Goal: Task Accomplishment & Management: Use online tool/utility

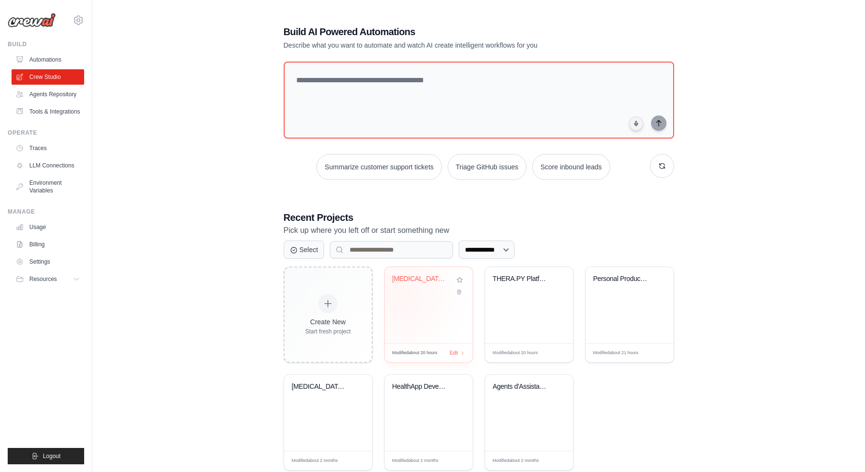
click at [400, 297] on div "Osteopathic Expert Consortium - JSO..." at bounding box center [429, 305] width 88 height 76
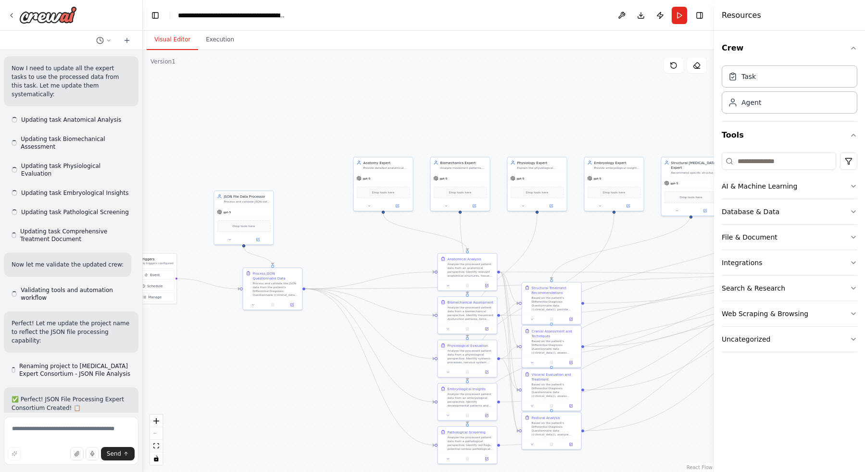
scroll to position [6530, 0]
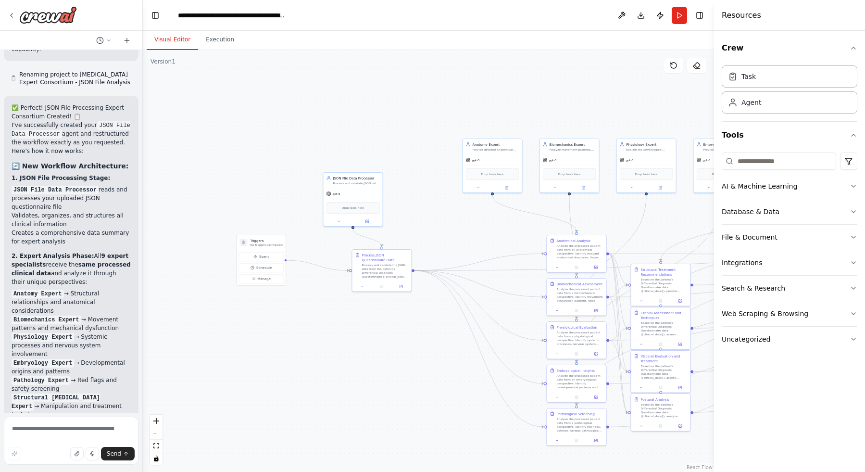
drag, startPoint x: 247, startPoint y: 246, endPoint x: 450, endPoint y: 219, distance: 204.7
click at [452, 219] on div ".deletable-edge-delete-btn { width: 20px; height: 20px; border: 0px solid #ffff…" at bounding box center [428, 261] width 571 height 422
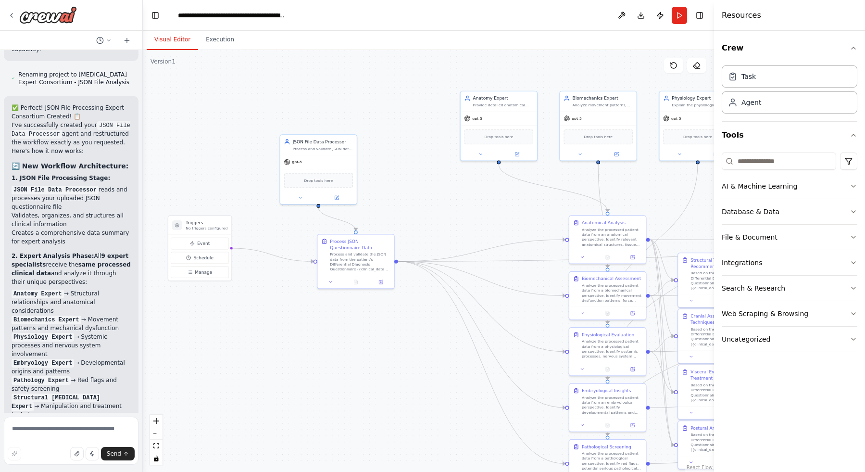
drag, startPoint x: 290, startPoint y: 237, endPoint x: 284, endPoint y: 219, distance: 18.9
click at [283, 219] on div ".deletable-edge-delete-btn { width: 20px; height: 20px; border: 0px solid #ffff…" at bounding box center [428, 261] width 571 height 422
click at [312, 149] on div "JSON File Data Processor Process and validate JSON data from the patient's Diff…" at bounding box center [318, 142] width 76 height 20
click at [303, 197] on button at bounding box center [300, 195] width 35 height 8
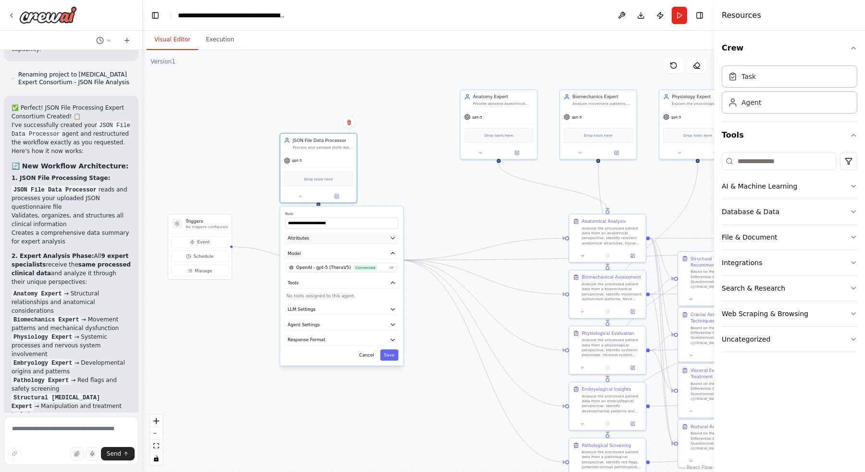
click at [357, 238] on button "Attributes" at bounding box center [341, 238] width 113 height 12
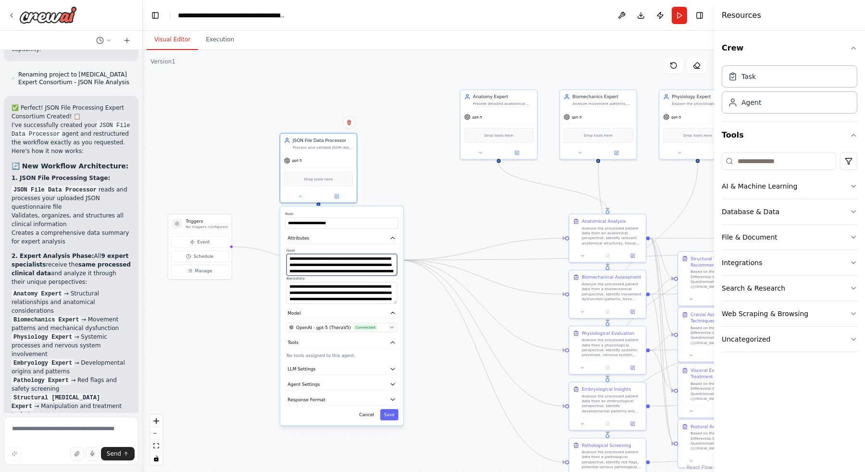
scroll to position [19, 0]
drag, startPoint x: 289, startPoint y: 260, endPoint x: 401, endPoint y: 293, distance: 117.0
click at [401, 293] on div "**********" at bounding box center [341, 315] width 123 height 219
click at [268, 215] on div ".deletable-edge-delete-btn { width: 20px; height: 20px; border: 0px solid #ffff…" at bounding box center [428, 261] width 571 height 422
click at [267, 215] on div ".deletable-edge-delete-btn { width: 20px; height: 20px; border: 0px solid #ffff…" at bounding box center [428, 261] width 571 height 422
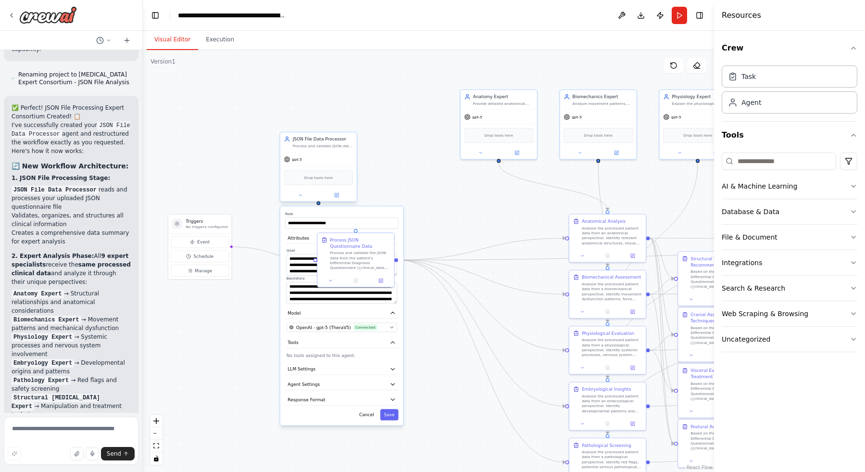
click at [296, 199] on div at bounding box center [318, 195] width 76 height 13
click at [299, 193] on icon at bounding box center [300, 194] width 5 height 5
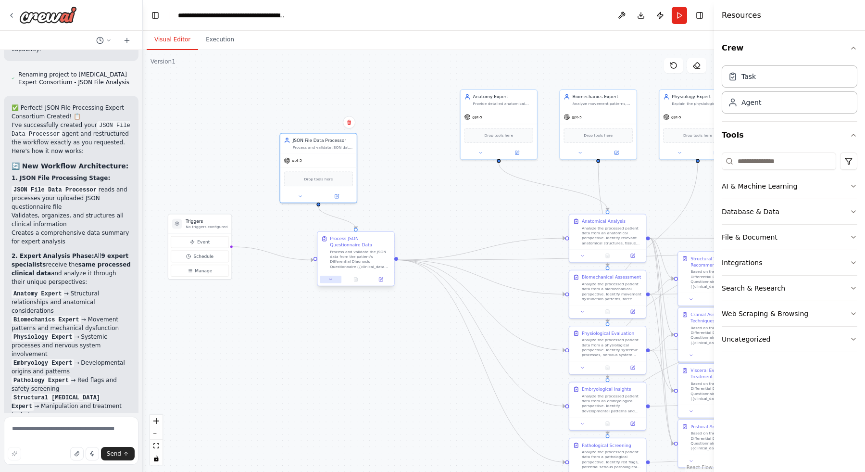
click at [333, 282] on button at bounding box center [330, 280] width 21 height 8
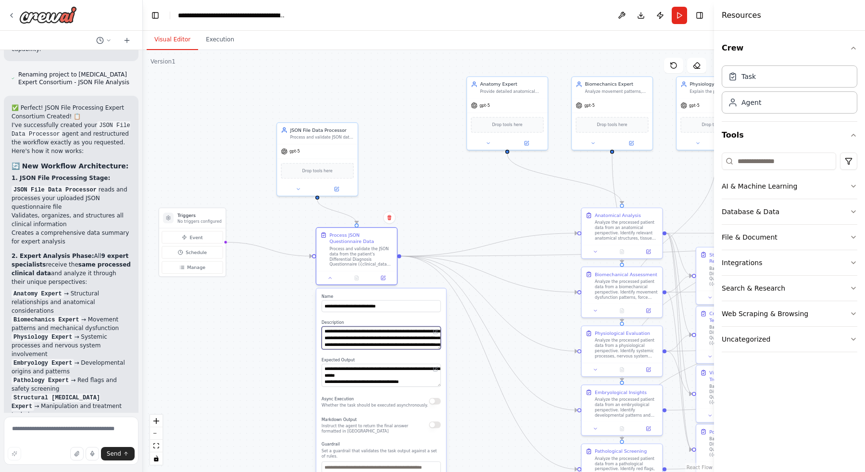
click at [339, 332] on textarea "**********" at bounding box center [381, 337] width 119 height 23
click at [382, 373] on textarea "**********" at bounding box center [381, 374] width 118 height 23
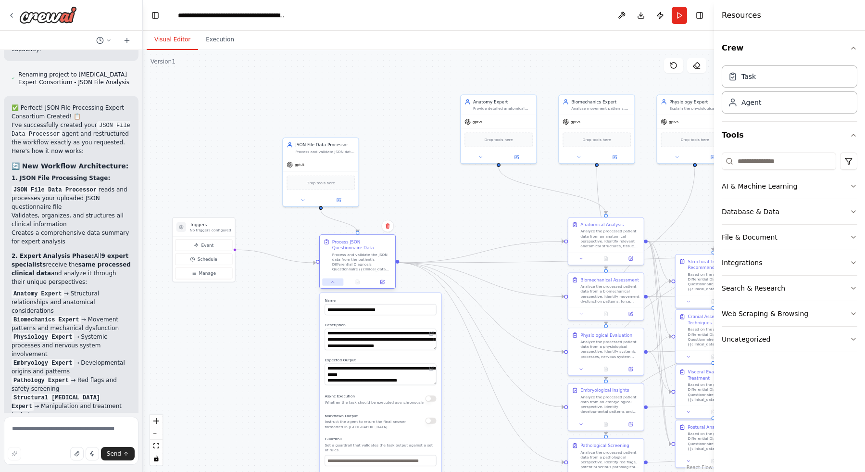
click at [340, 280] on button at bounding box center [332, 281] width 21 height 7
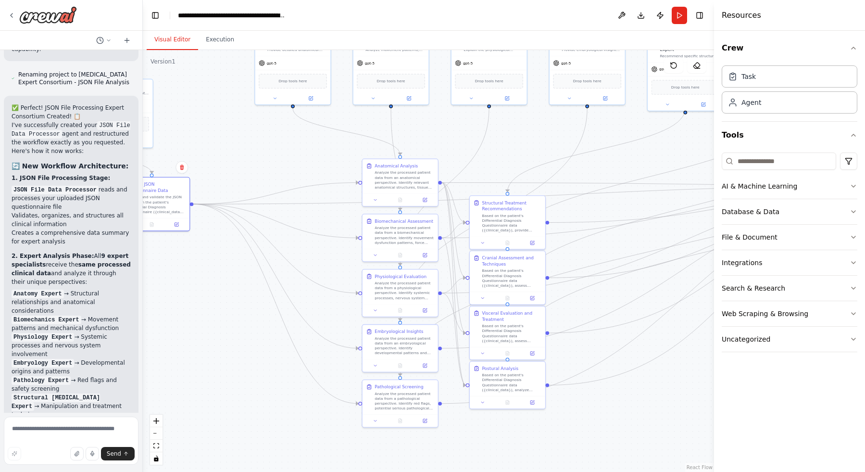
drag, startPoint x: 528, startPoint y: 220, endPoint x: 322, endPoint y: 161, distance: 214.0
click at [322, 161] on div ".deletable-edge-delete-btn { width: 20px; height: 20px; border: 0px solid #ffff…" at bounding box center [428, 261] width 571 height 422
